Goal: Information Seeking & Learning: Learn about a topic

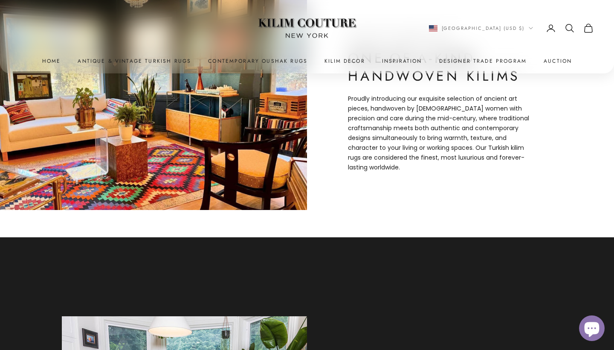
scroll to position [376, 0]
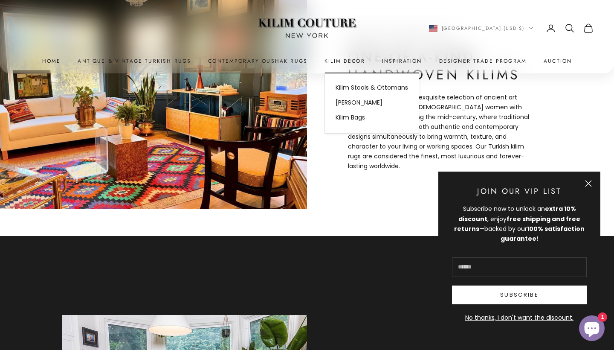
click at [365, 61] on summary "Kilim Decor" at bounding box center [344, 61] width 41 height 9
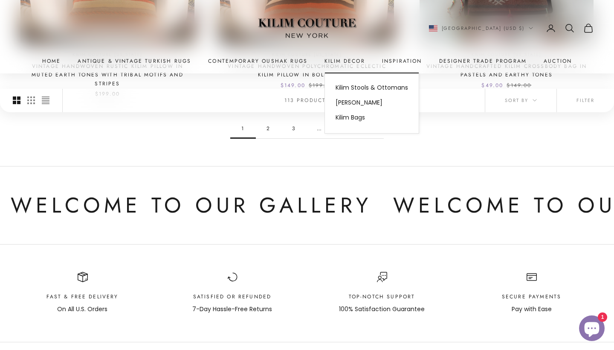
scroll to position [877, 0]
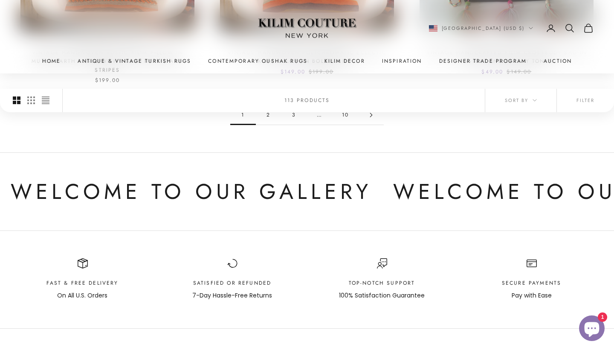
click at [269, 125] on link "2" at bounding box center [269, 114] width 26 height 19
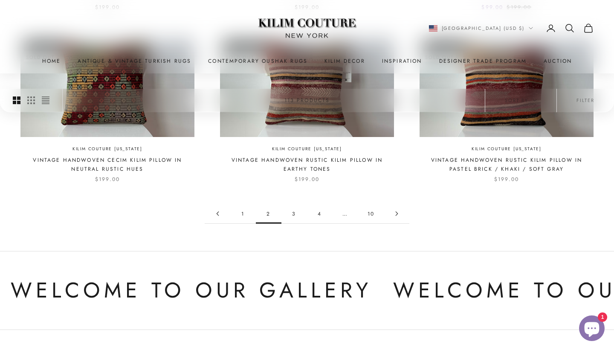
scroll to position [752, 0]
click at [294, 223] on link "3" at bounding box center [294, 213] width 26 height 19
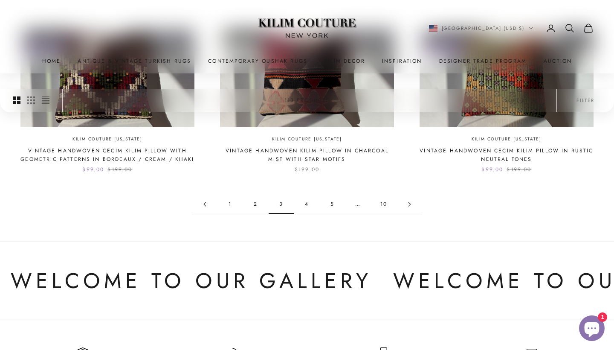
scroll to position [784, 0]
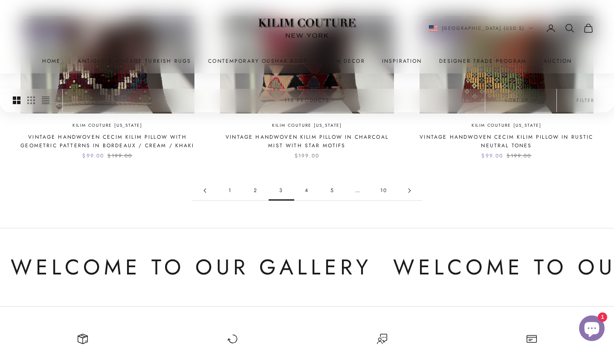
click at [305, 200] on link "4" at bounding box center [307, 190] width 26 height 19
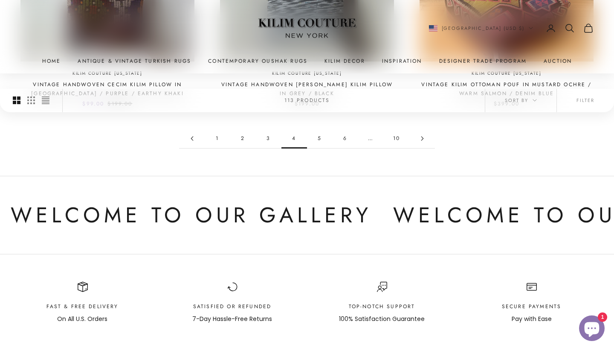
scroll to position [858, 0]
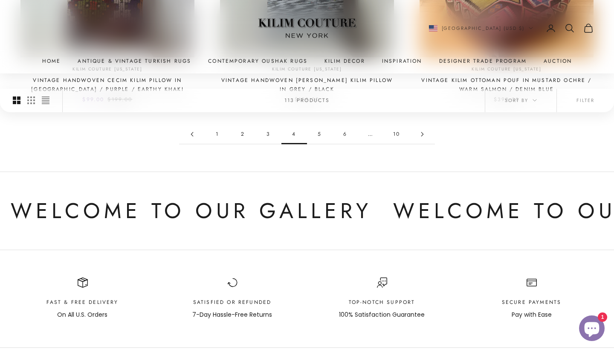
click at [322, 144] on link "5" at bounding box center [320, 134] width 26 height 19
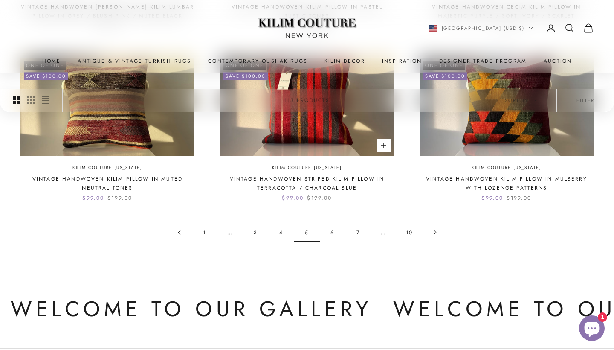
scroll to position [753, 0]
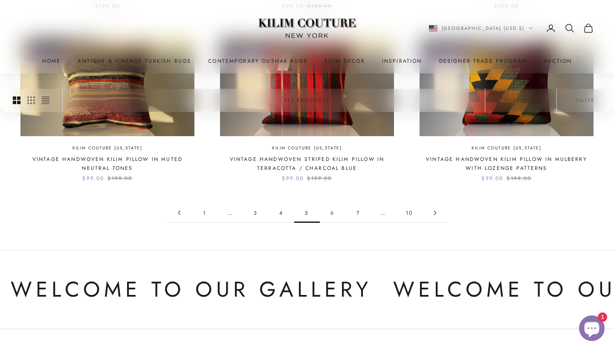
click at [333, 222] on link "6" at bounding box center [333, 212] width 26 height 19
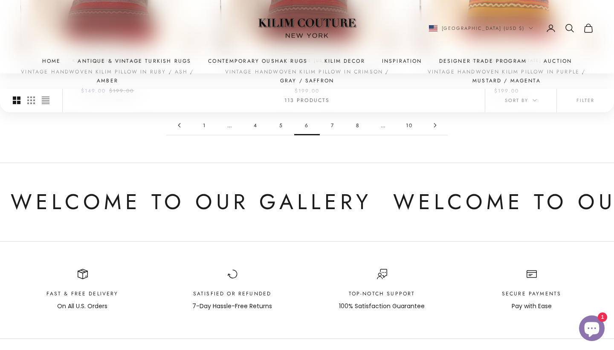
scroll to position [885, 0]
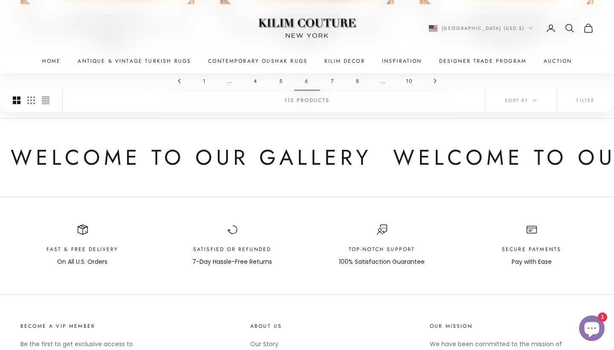
click at [333, 90] on link "7" at bounding box center [333, 80] width 26 height 19
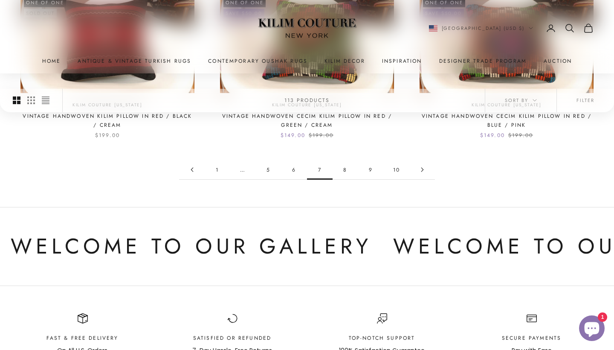
scroll to position [860, 0]
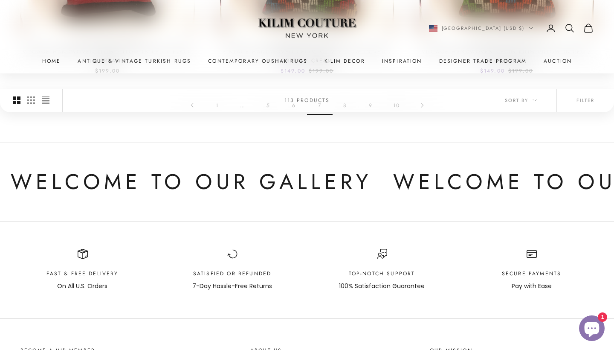
click at [343, 115] on link "8" at bounding box center [346, 105] width 26 height 19
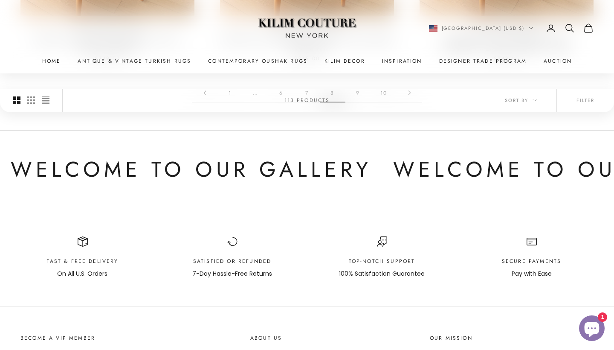
scroll to position [881, 0]
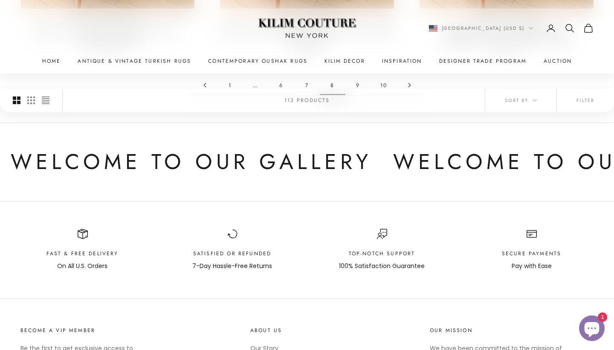
click at [358, 95] on link "9" at bounding box center [358, 84] width 26 height 19
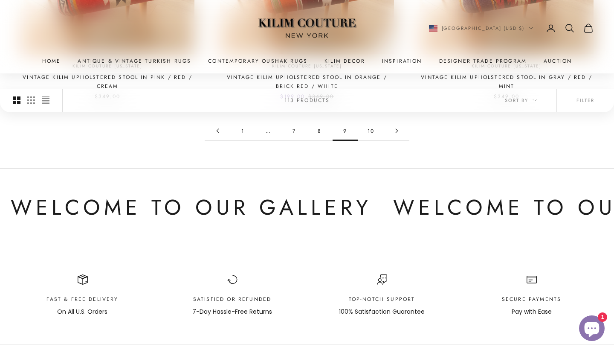
scroll to position [877, 0]
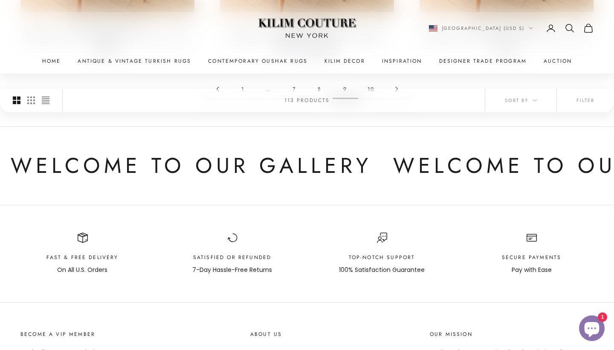
click at [371, 98] on link "10" at bounding box center [371, 88] width 26 height 19
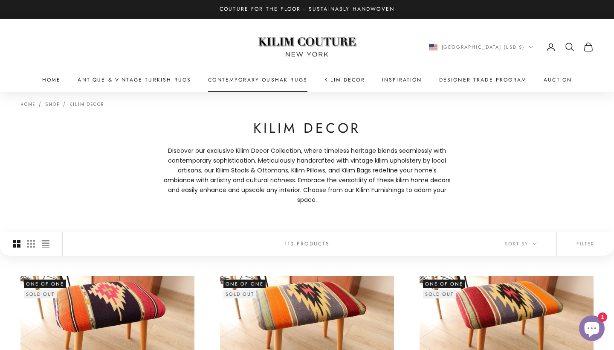
click at [307, 81] on link "Contemporary Oushak Rugs" at bounding box center [257, 79] width 99 height 9
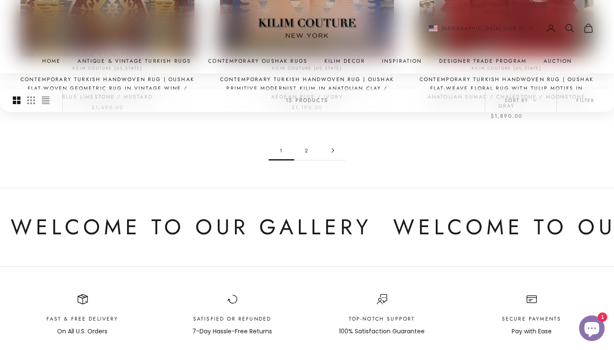
scroll to position [939, 0]
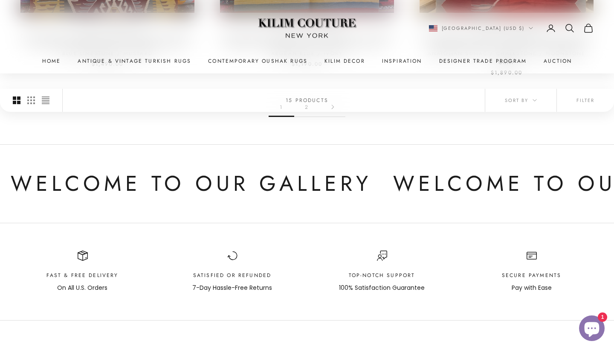
click at [307, 116] on link "2" at bounding box center [307, 106] width 26 height 19
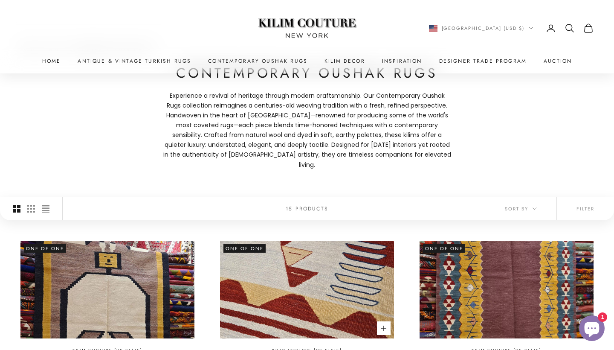
scroll to position [9, 0]
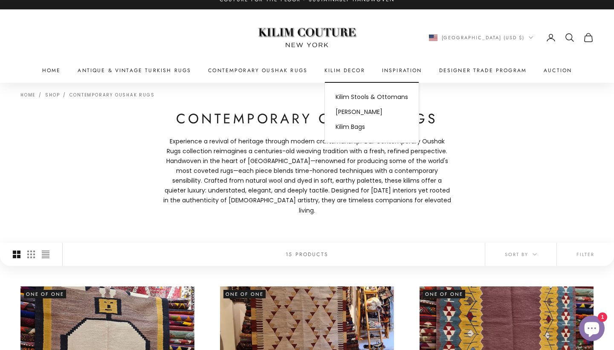
click at [365, 73] on summary "Kilim Decor" at bounding box center [344, 70] width 41 height 9
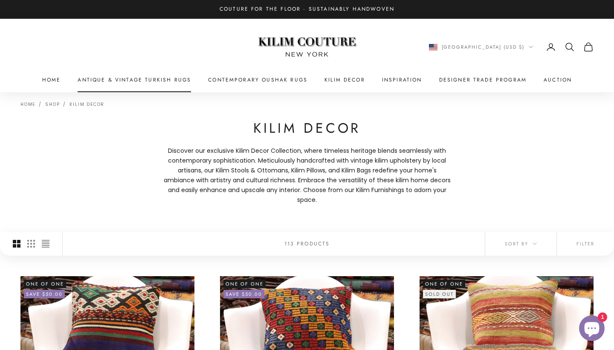
click at [180, 82] on link "Antique & Vintage Turkish Rugs" at bounding box center [134, 79] width 113 height 9
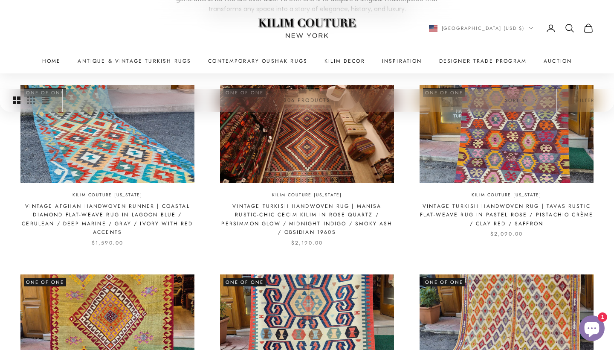
scroll to position [182, 0]
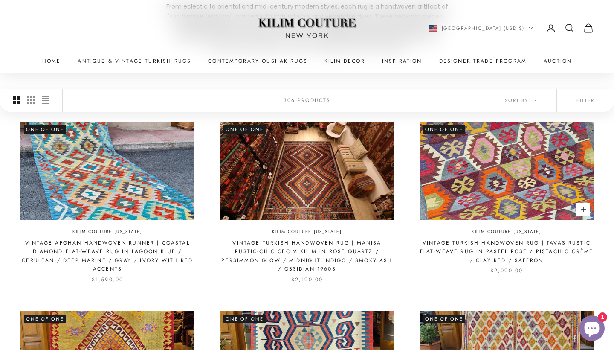
click at [532, 199] on img at bounding box center [507, 171] width 174 height 98
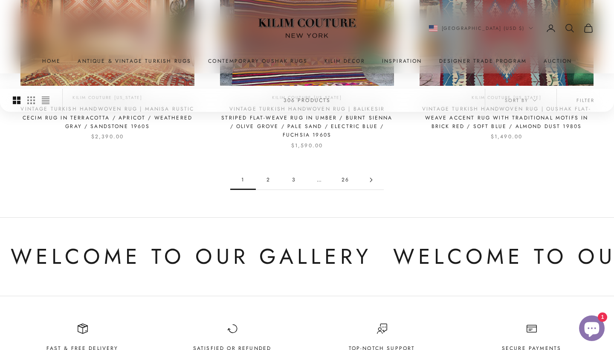
scroll to position [910, 0]
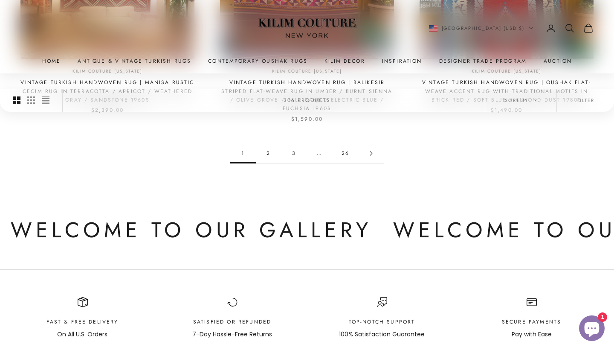
click at [267, 163] on link "2" at bounding box center [269, 153] width 26 height 19
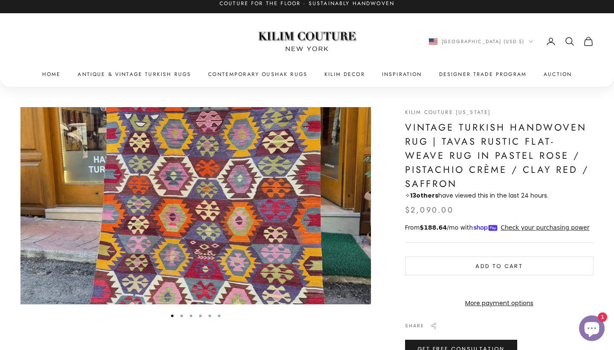
scroll to position [8, 0]
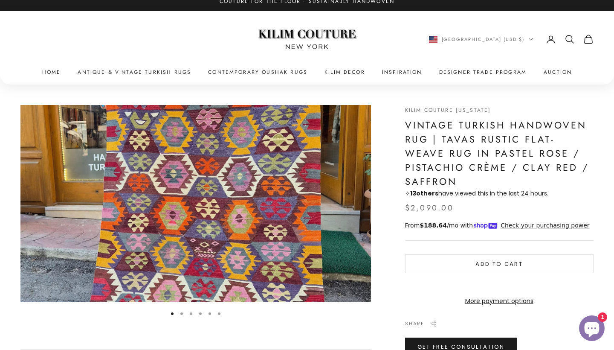
click at [266, 253] on img "Item 1 of 6" at bounding box center [195, 203] width 351 height 197
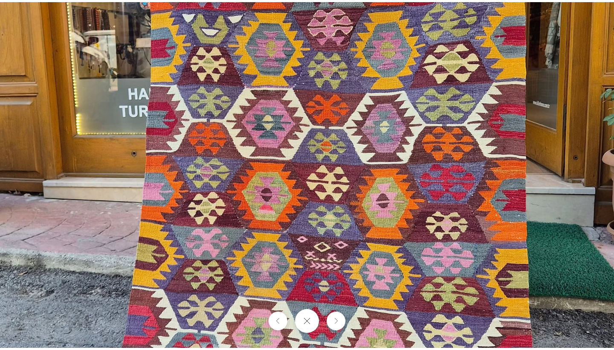
click at [355, 46] on img at bounding box center [307, 174] width 614 height 345
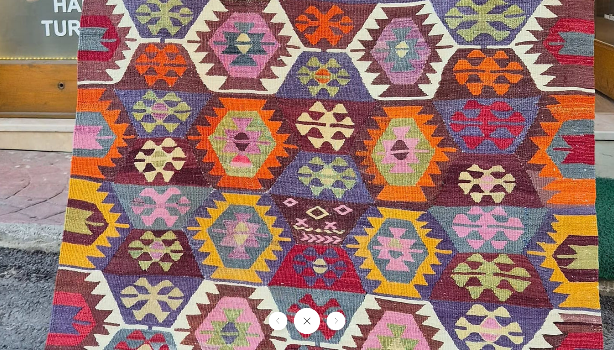
click at [310, 325] on button "Close gallery" at bounding box center [307, 320] width 26 height 26
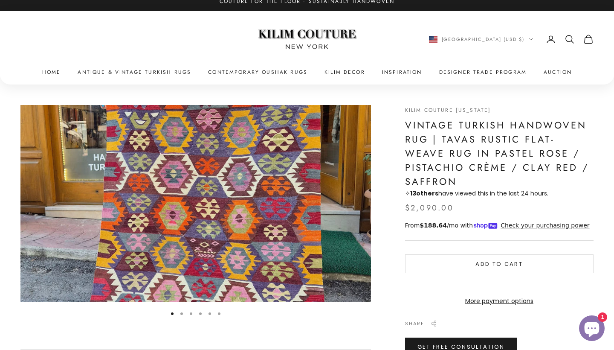
scroll to position [0, 0]
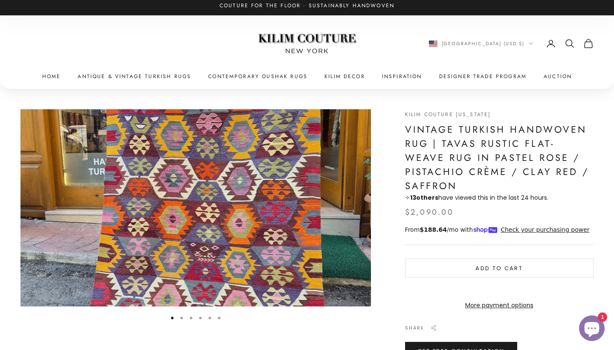
click at [182, 319] on button "Go to item 2" at bounding box center [181, 317] width 3 height 3
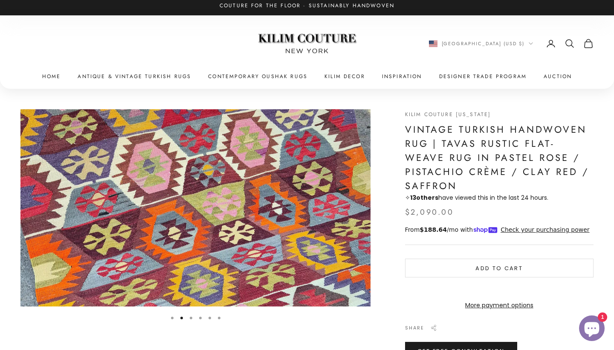
click at [192, 319] on button "Go to item 3" at bounding box center [191, 317] width 3 height 3
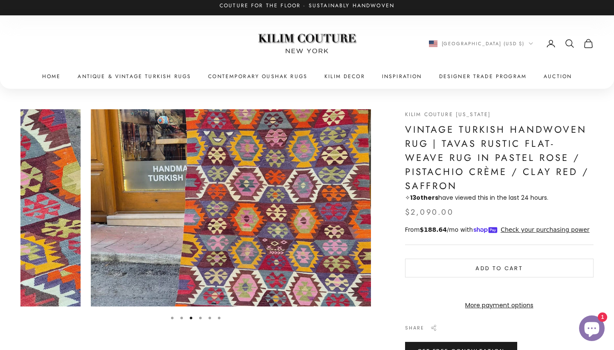
scroll to position [0, 721]
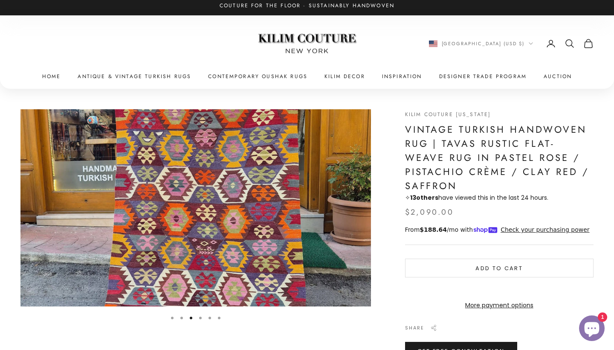
click at [201, 319] on button "Go to item 4" at bounding box center [200, 317] width 3 height 3
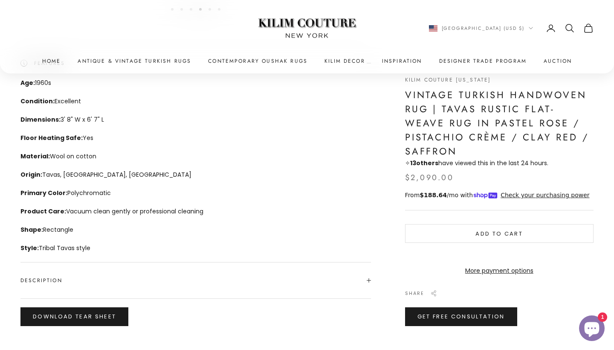
scroll to position [411, 0]
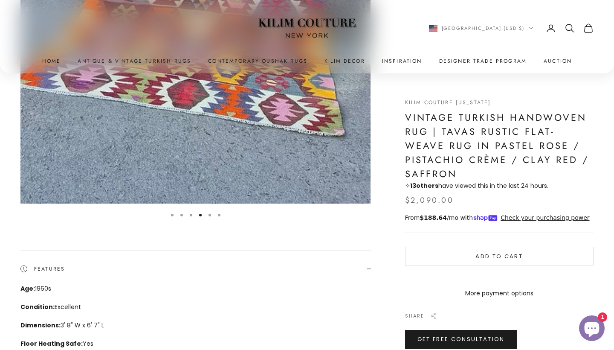
click at [210, 216] on button "Go to item 5" at bounding box center [210, 215] width 3 height 3
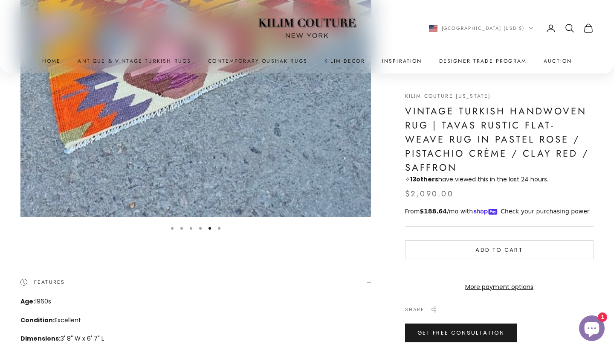
scroll to position [518, 0]
click at [220, 230] on button "Go to item 6" at bounding box center [219, 229] width 3 height 3
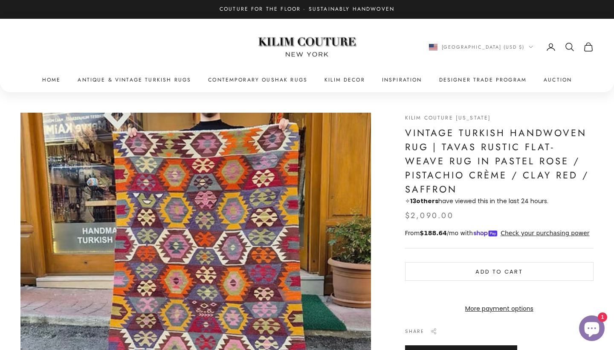
scroll to position [0, 0]
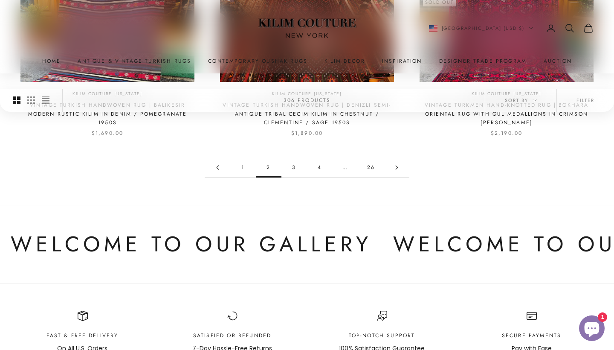
scroll to position [886, 0]
click at [295, 177] on link "3" at bounding box center [294, 167] width 26 height 19
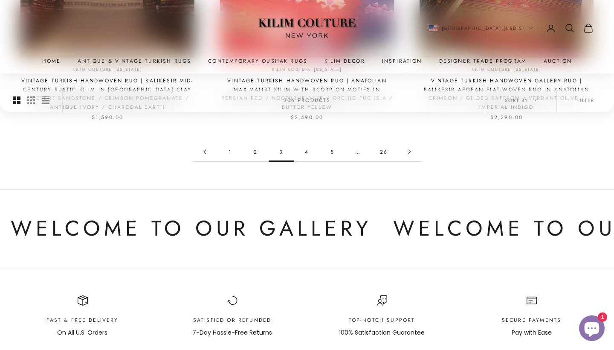
scroll to position [914, 0]
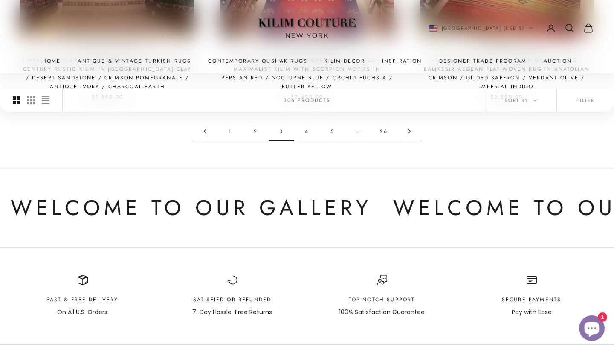
click at [309, 141] on link "4" at bounding box center [307, 131] width 26 height 19
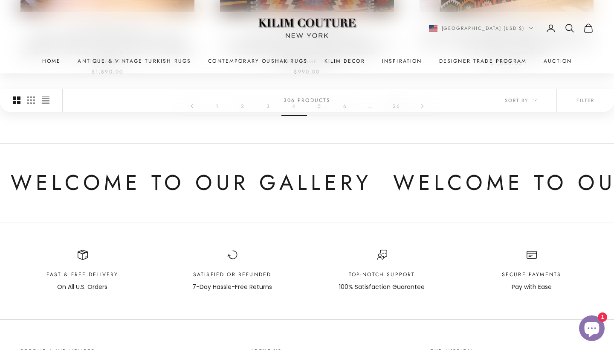
scroll to position [940, 0]
click at [319, 115] on link "5" at bounding box center [320, 105] width 26 height 19
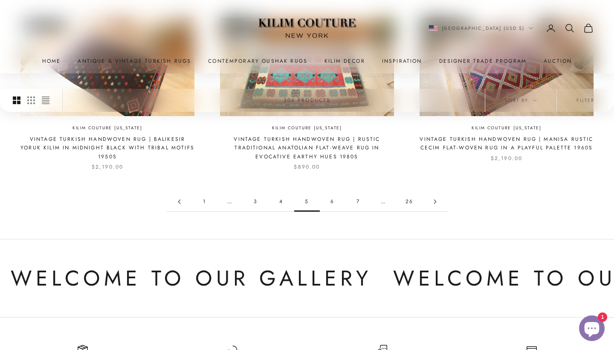
scroll to position [827, 0]
click at [333, 211] on link "6" at bounding box center [333, 200] width 26 height 19
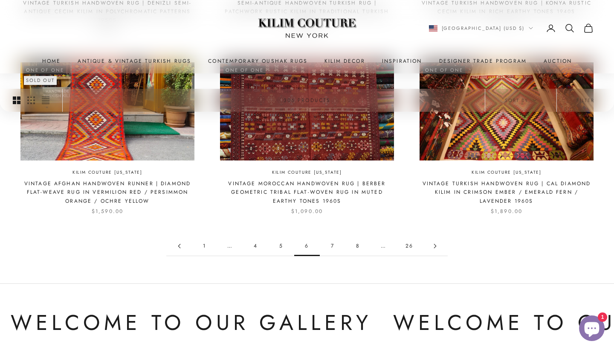
scroll to position [792, 0]
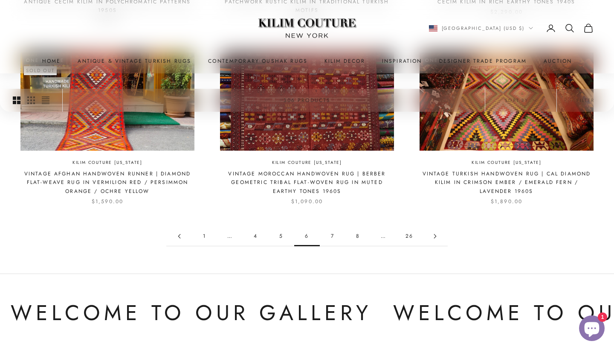
click at [333, 246] on link "7" at bounding box center [333, 235] width 26 height 19
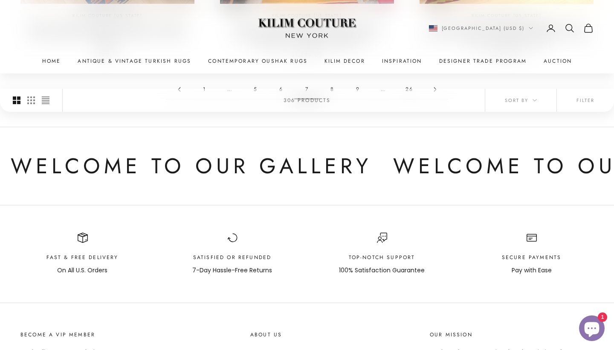
scroll to position [867, 0]
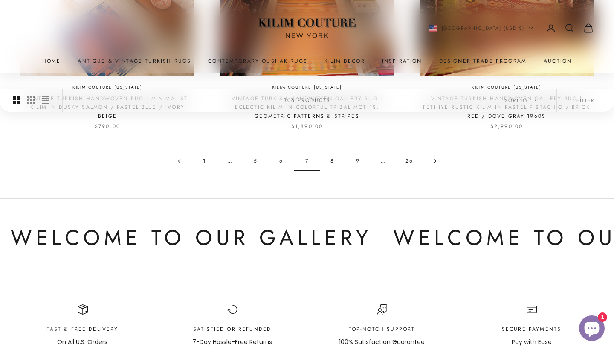
click at [334, 171] on link "8" at bounding box center [333, 160] width 26 height 19
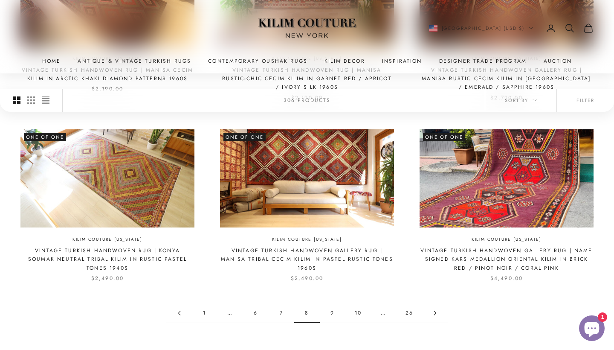
scroll to position [815, 0]
